Goal: Transaction & Acquisition: Purchase product/service

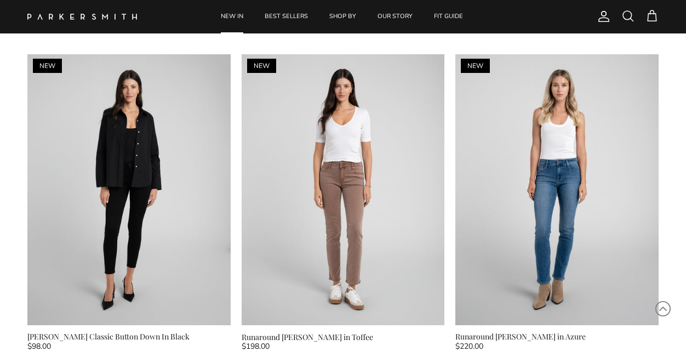
scroll to position [759, 0]
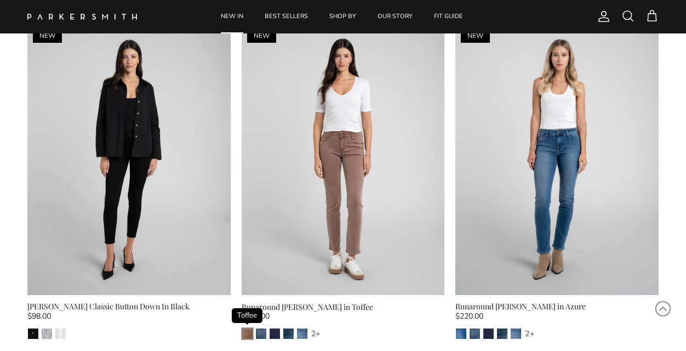
click at [247, 328] on img "Toffee" at bounding box center [247, 333] width 10 height 10
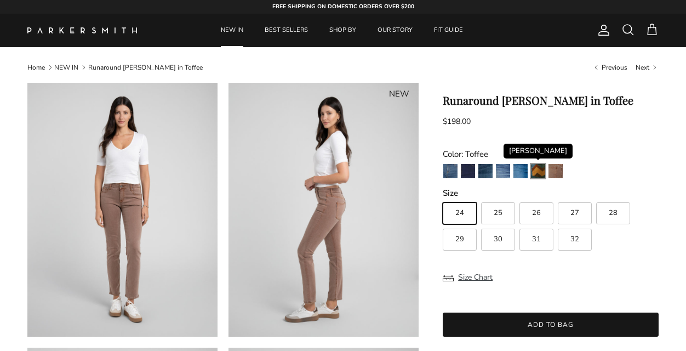
click at [535, 173] on img "Fairchild" at bounding box center [538, 171] width 14 height 14
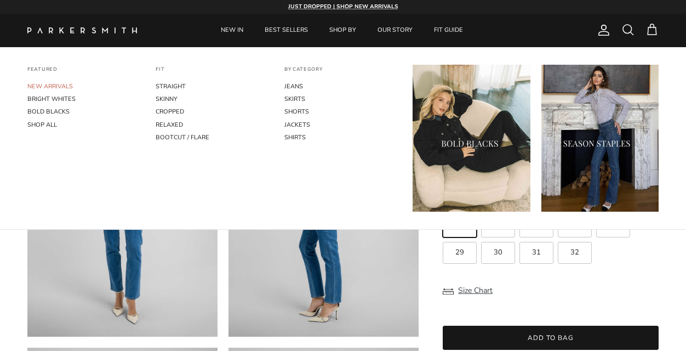
click at [50, 87] on link "NEW ARRIVALS" at bounding box center [85, 86] width 117 height 13
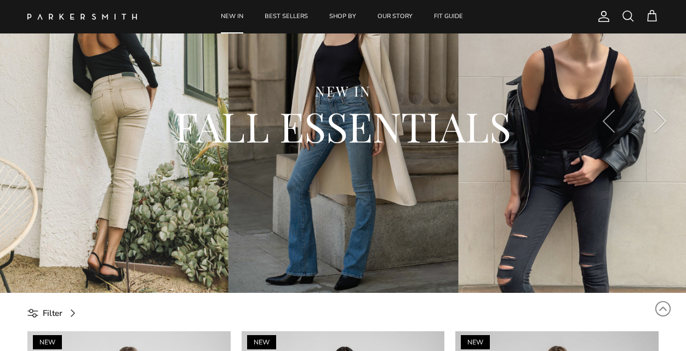
scroll to position [61, 0]
